Goal: Task Accomplishment & Management: Manage account settings

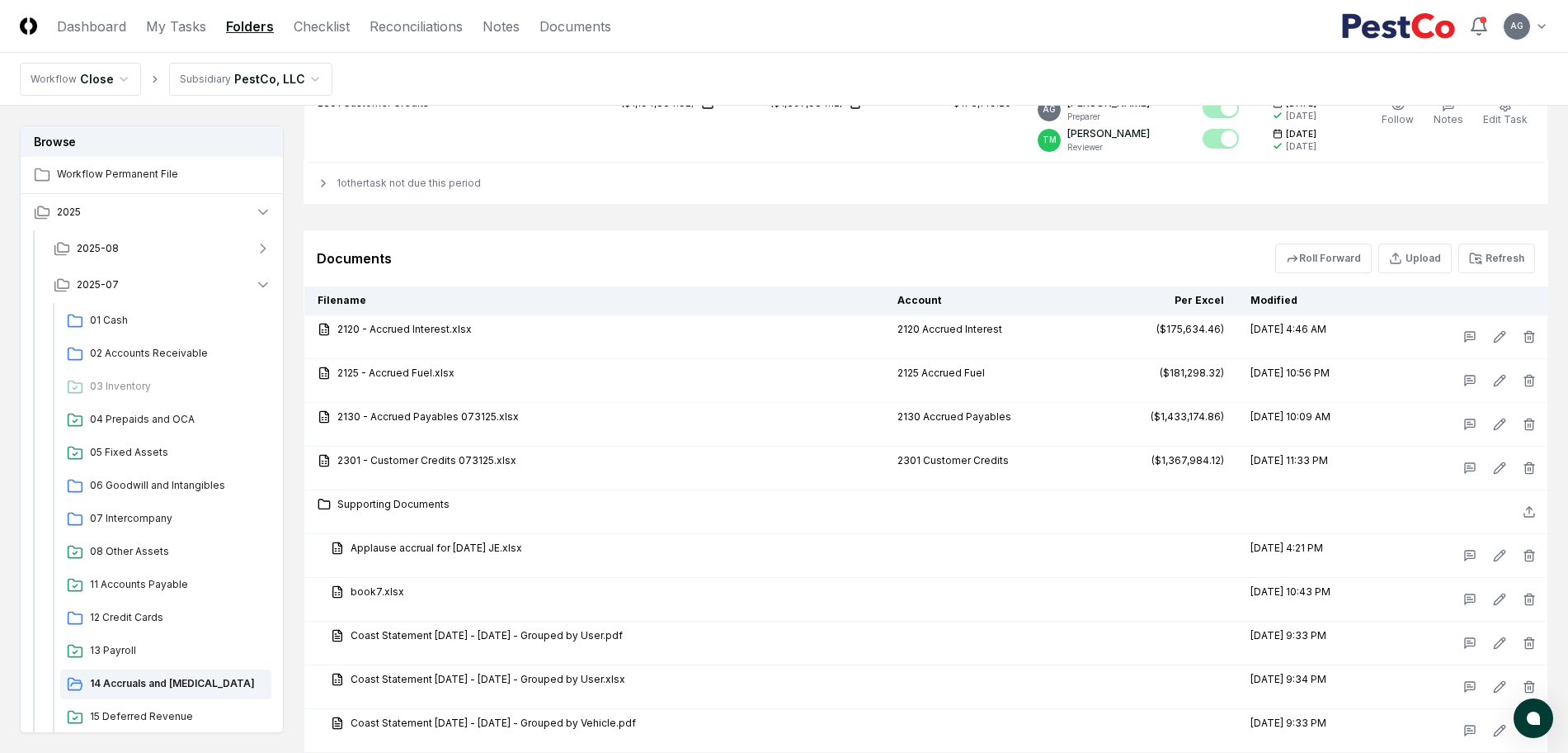
scroll to position [2166, 0]
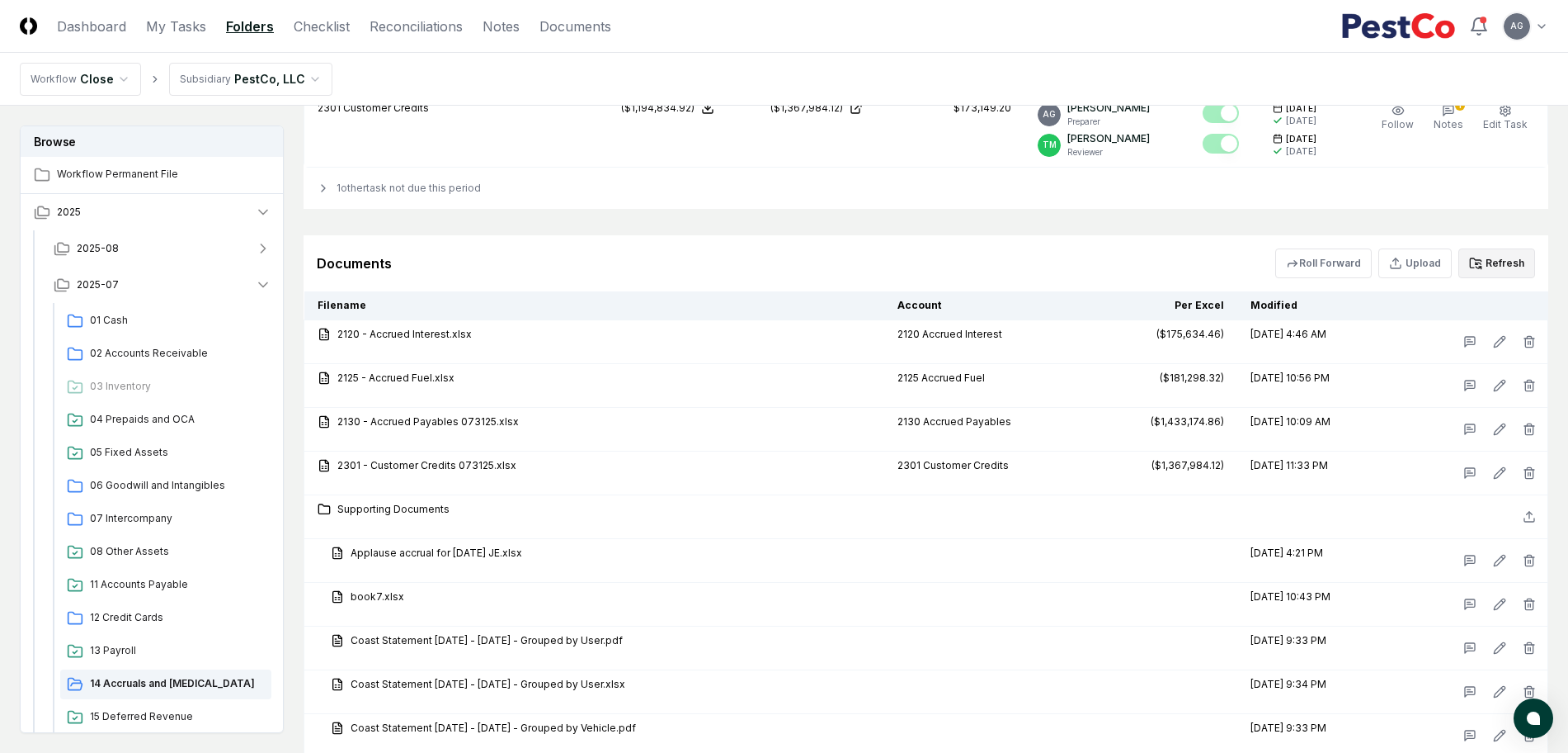
click at [1508, 262] on button "Refresh" at bounding box center [1497, 264] width 77 height 30
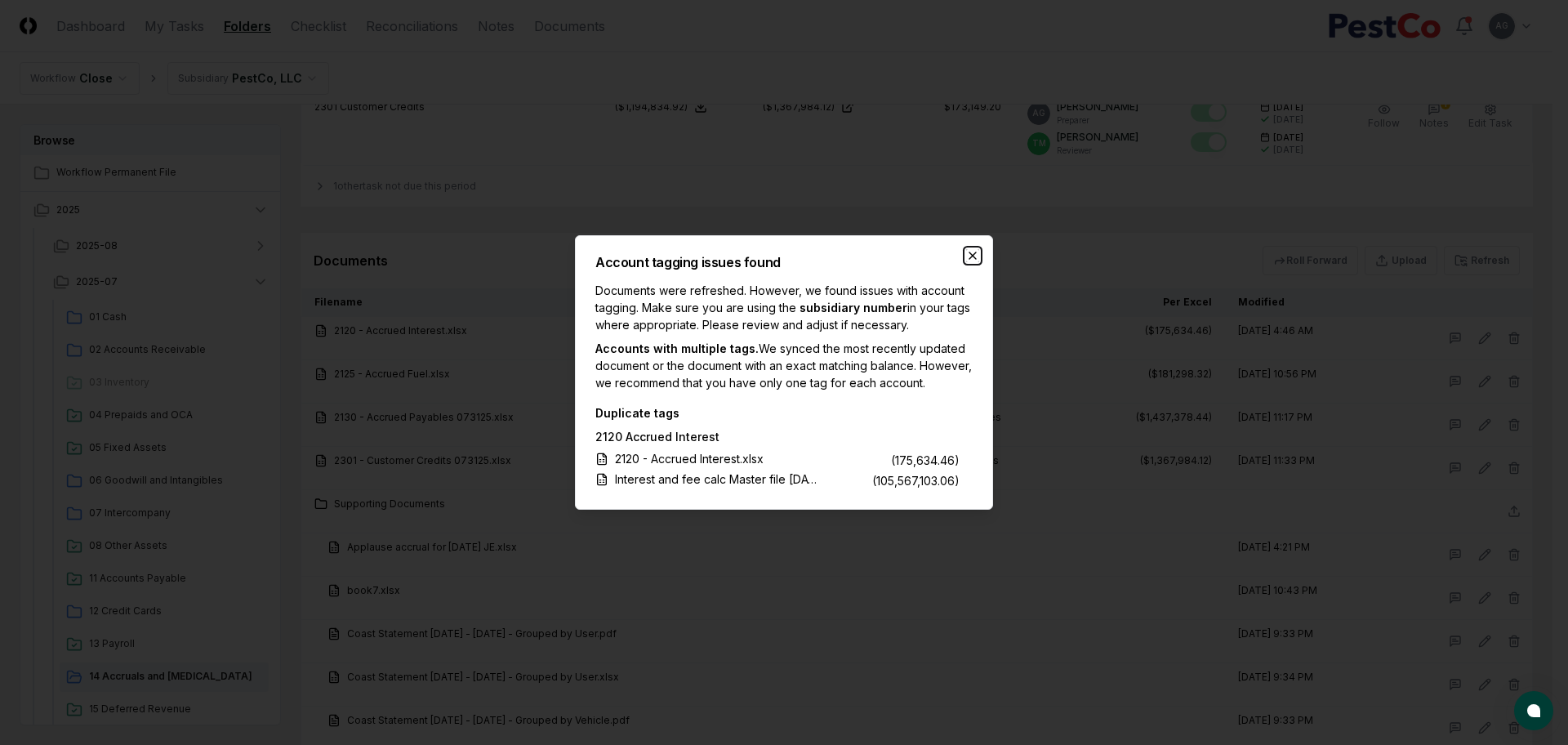
click at [973, 249] on icon "button" at bounding box center [973, 256] width 13 height 13
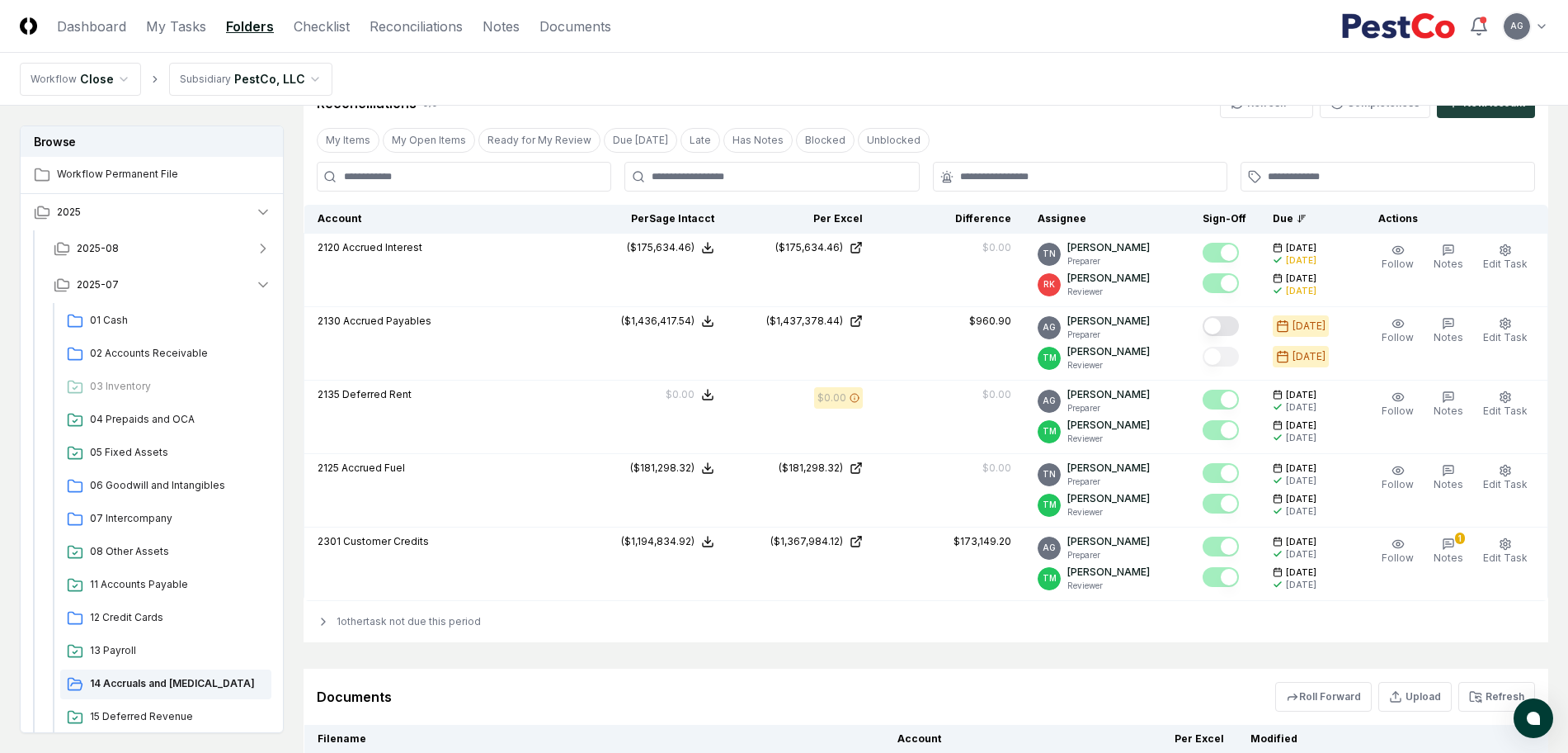
scroll to position [1548, 0]
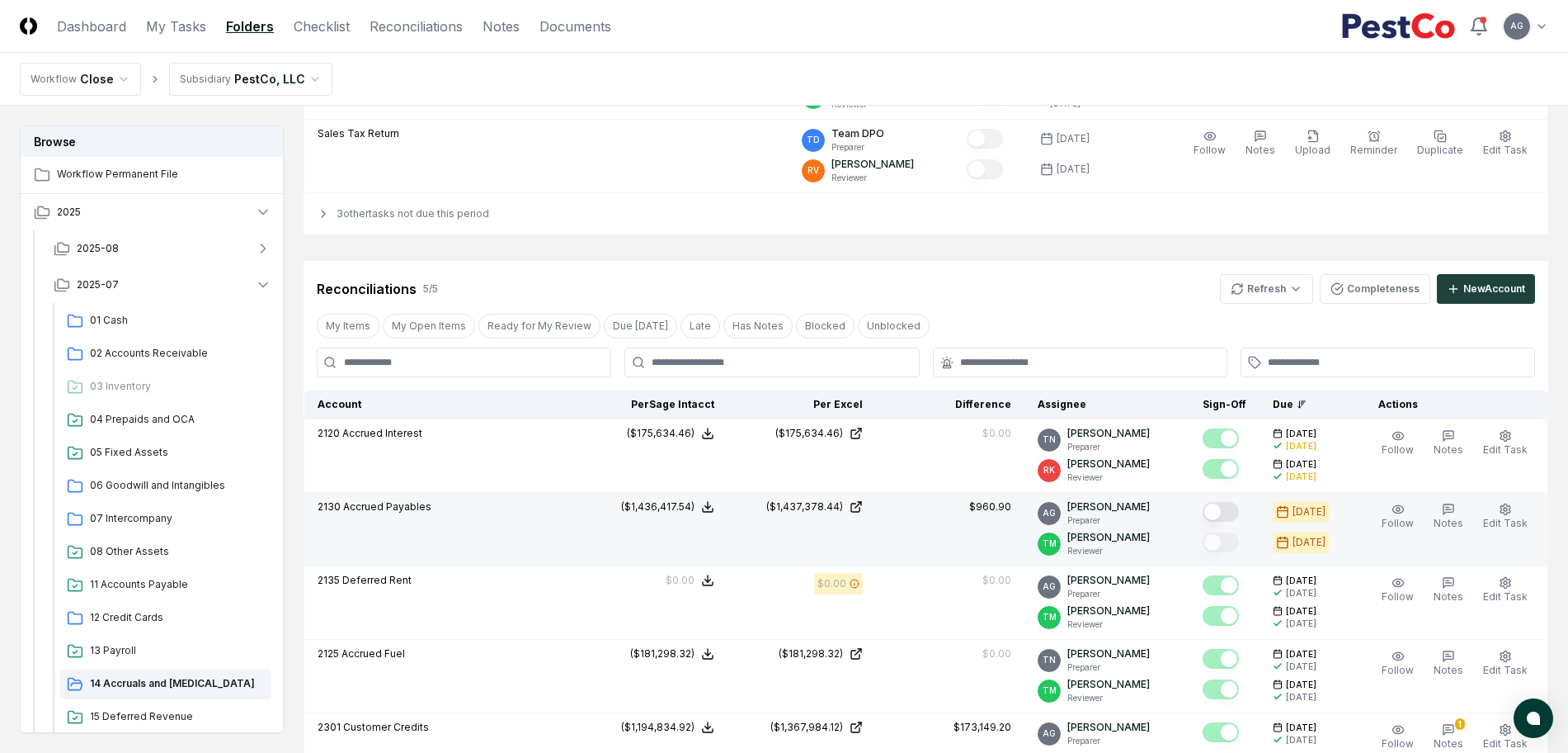
click at [1237, 513] on button "Mark complete" at bounding box center [1221, 512] width 37 height 20
click at [887, 254] on div "Cancel Reassign [DATE]: 14 Accruals and [MEDICAL_DATA] View on One Drive Checkl…" at bounding box center [926, 153] width 1245 height 3149
click at [770, 251] on div "Cancel Reassign [DATE]: 14 Accruals and [MEDICAL_DATA] View on One Drive Checkl…" at bounding box center [926, 153] width 1245 height 3149
click at [180, 34] on link "My Tasks" at bounding box center [176, 27] width 60 height 20
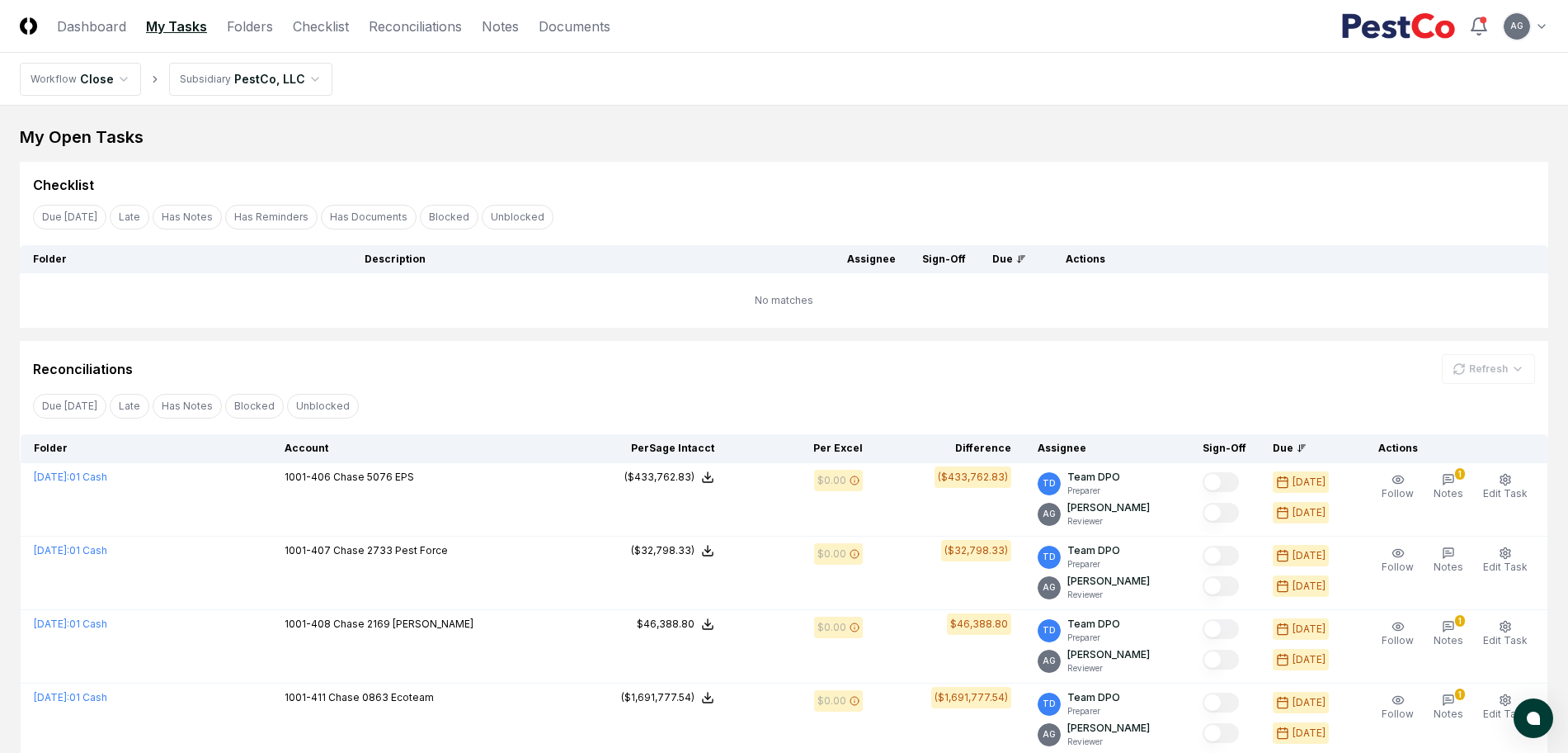
click at [805, 133] on div "My Open Tasks" at bounding box center [784, 137] width 1529 height 23
click at [568, 347] on div "Reconciliations Refresh" at bounding box center [784, 361] width 1529 height 43
